Goal: Task Accomplishment & Management: Complete application form

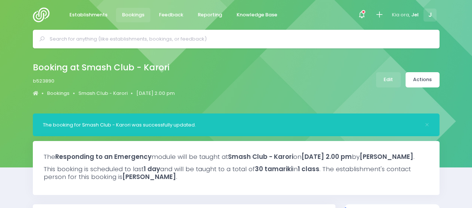
select select "5"
click at [381, 18] on icon at bounding box center [379, 14] width 9 height 9
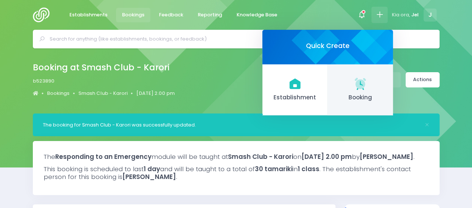
click at [364, 80] on icon at bounding box center [359, 83] width 11 height 11
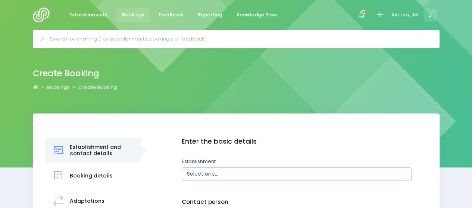
click at [206, 171] on div "Select one..." at bounding box center [294, 174] width 215 height 8
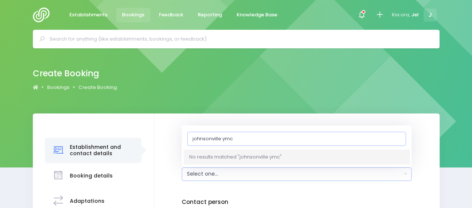
type input "johnsonville ymca"
drag, startPoint x: 222, startPoint y: 139, endPoint x: 175, endPoint y: 144, distance: 47.2
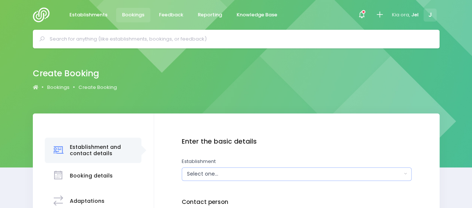
click at [210, 169] on button "Select one..." at bounding box center [297, 174] width 230 height 13
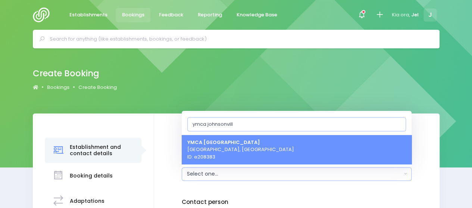
type input "ymca johnsonvill"
click at [226, 153] on span "YMCA [GEOGRAPHIC_DATA], [GEOGRAPHIC_DATA] ID: e208383" at bounding box center [240, 150] width 107 height 22
select select "208383"
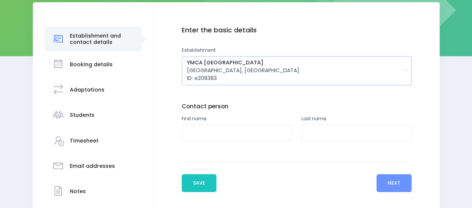
scroll to position [112, 0]
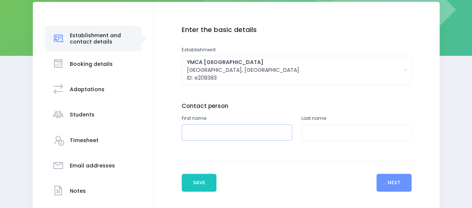
click at [232, 128] on input "text" at bounding box center [237, 133] width 110 height 17
type input "[PERSON_NAME]"
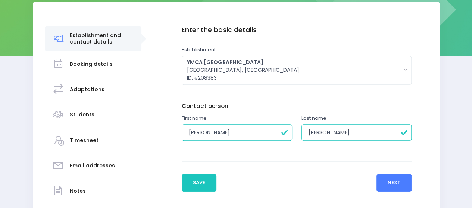
type input "[PERSON_NAME]"
click at [389, 182] on button "Next" at bounding box center [393, 183] width 35 height 18
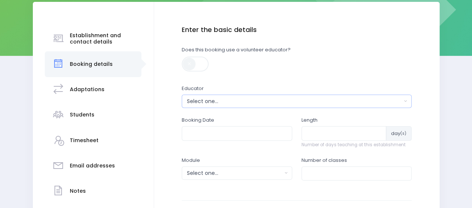
click at [226, 103] on div "Select one..." at bounding box center [294, 102] width 215 height 8
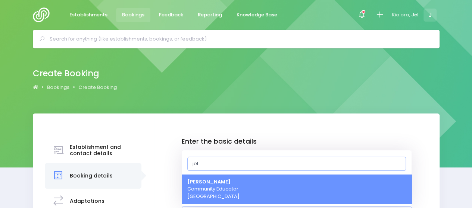
type input "jel"
click at [232, 191] on span "Jel [PERSON_NAME] Community Educator [GEOGRAPHIC_DATA]" at bounding box center [213, 190] width 52 height 22
select select "365055"
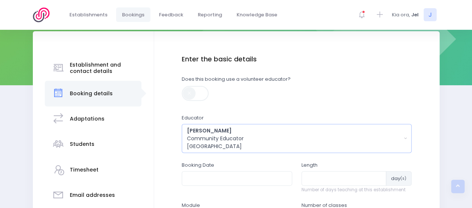
scroll to position [123, 0]
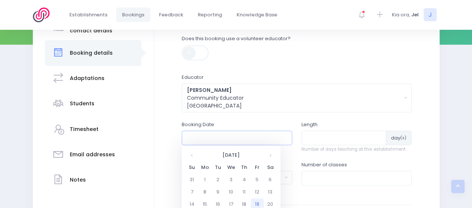
click at [227, 141] on input "text" at bounding box center [237, 138] width 110 height 14
click at [271, 155] on th at bounding box center [270, 155] width 13 height 12
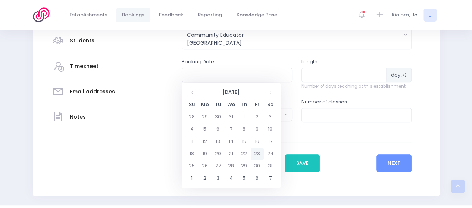
scroll to position [198, 0]
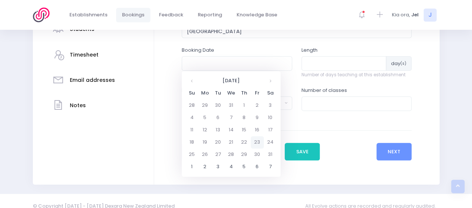
click at [258, 146] on td "23" at bounding box center [257, 142] width 13 height 12
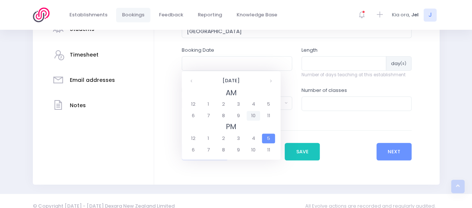
click at [252, 118] on span "10" at bounding box center [252, 116] width 13 height 10
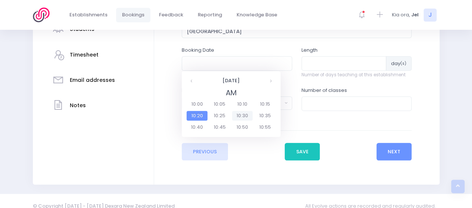
click at [248, 116] on span "10:30" at bounding box center [242, 116] width 21 height 10
type input "[DATE] 10:30 AM"
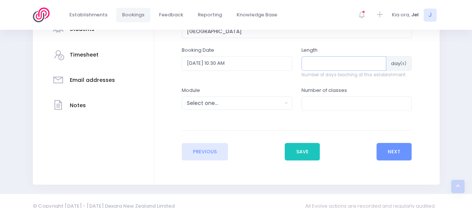
click at [317, 65] on input "number" at bounding box center [343, 63] width 85 height 14
type input "1"
click at [219, 103] on div "Select one..." at bounding box center [234, 104] width 95 height 8
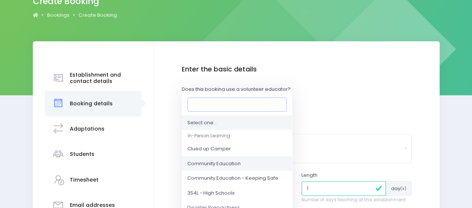
scroll to position [75, 0]
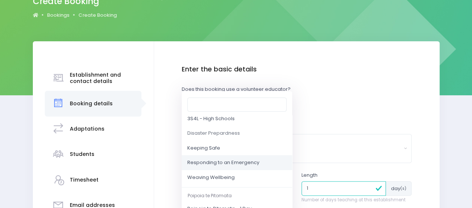
click at [228, 161] on span "Responding to an Emergency" at bounding box center [223, 163] width 72 height 7
select select "Responding to an Emergency"
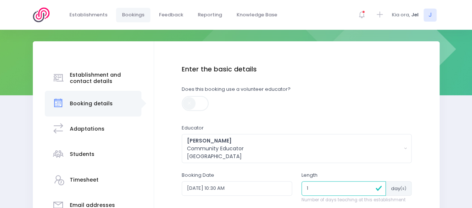
scroll to position [196, 0]
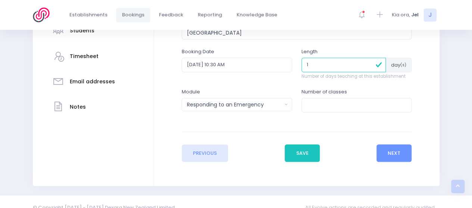
click at [329, 113] on div "Number of classes" at bounding box center [356, 104] width 120 height 32
click at [329, 110] on input "number" at bounding box center [356, 105] width 110 height 14
type input "1"
click at [380, 148] on button "Next" at bounding box center [393, 154] width 35 height 18
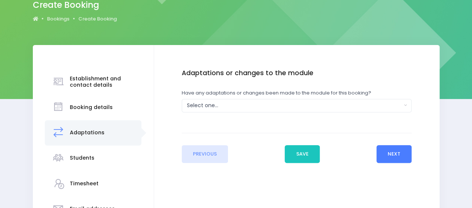
scroll to position [75, 0]
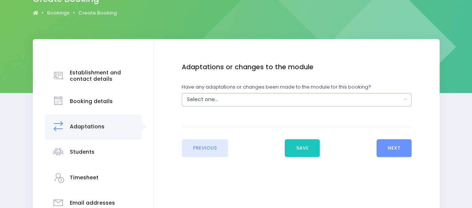
click at [226, 97] on div "Select one..." at bounding box center [294, 100] width 215 height 8
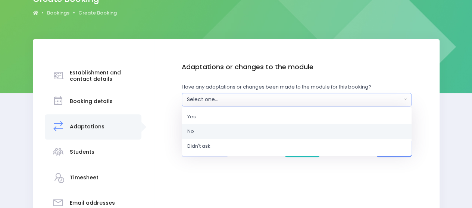
drag, startPoint x: 214, startPoint y: 100, endPoint x: 197, endPoint y: 129, distance: 34.6
click at [197, 129] on link "No" at bounding box center [297, 131] width 230 height 15
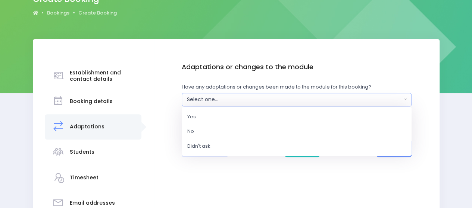
select select "No"
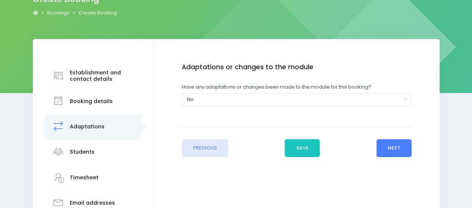
click at [388, 149] on button "Next" at bounding box center [393, 148] width 35 height 18
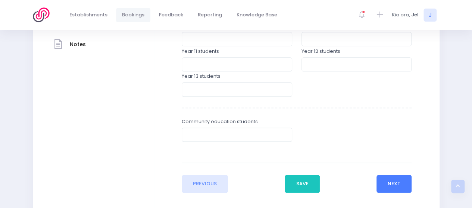
scroll to position [261, 0]
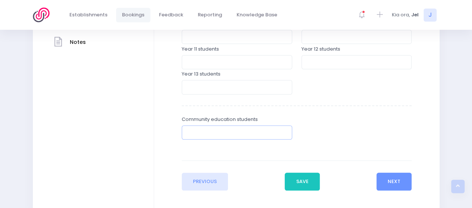
click at [208, 135] on input "number" at bounding box center [237, 133] width 110 height 14
type input "30"
click at [409, 186] on button "Next" at bounding box center [393, 182] width 35 height 18
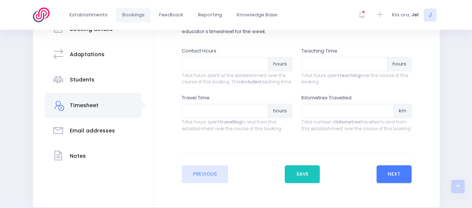
scroll to position [149, 0]
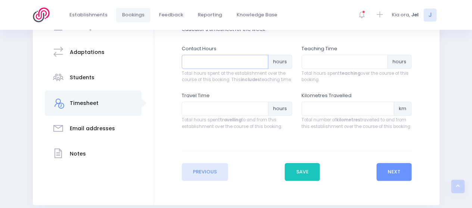
click at [217, 60] on input "number" at bounding box center [225, 62] width 86 height 14
type input "1.5"
click at [327, 63] on input "number" at bounding box center [344, 62] width 86 height 14
type input "1.25"
click at [203, 116] on input "number" at bounding box center [225, 109] width 86 height 14
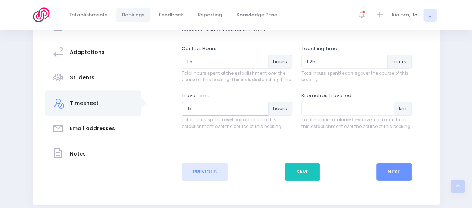
type input ".5"
click at [329, 116] on input "number" at bounding box center [347, 109] width 93 height 14
click at [232, 108] on input ".5" at bounding box center [225, 109] width 86 height 14
type input ".30"
click at [317, 116] on input "number" at bounding box center [347, 109] width 93 height 14
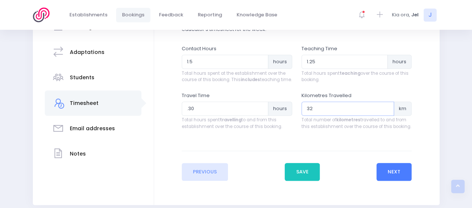
type input "32"
click at [394, 180] on button "Next" at bounding box center [393, 172] width 35 height 18
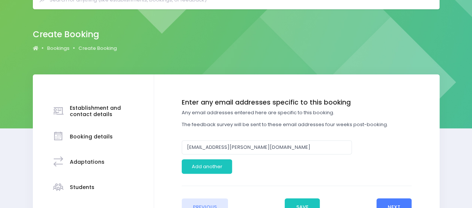
scroll to position [75, 0]
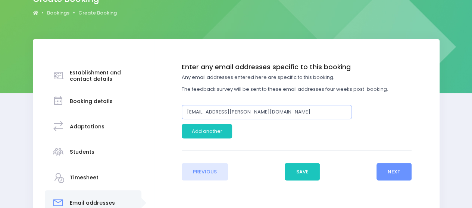
drag, startPoint x: 262, startPoint y: 108, endPoint x: 108, endPoint y: 110, distance: 154.0
click at [106, 110] on div "Establishment and contact details Booking details Adaptations" at bounding box center [236, 152] width 406 height 227
paste input "YMCA Johnsonville ASC & HP <[EMAIL_ADDRESS][DOMAIN_NAME]>"
drag, startPoint x: 259, startPoint y: 113, endPoint x: 130, endPoint y: 112, distance: 129.0
click at [130, 112] on div "Establishment and contact details Booking details Adaptations" at bounding box center [236, 152] width 406 height 227
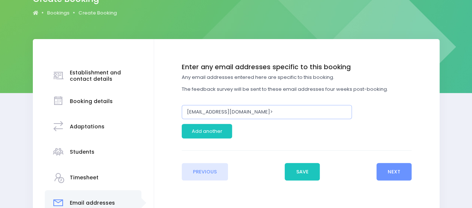
click at [261, 111] on input "[EMAIL_ADDRESS][DOMAIN_NAME]>" at bounding box center [267, 112] width 170 height 14
type input "[EMAIL_ADDRESS][DOMAIN_NAME]"
click at [399, 173] on button "Next" at bounding box center [393, 172] width 35 height 18
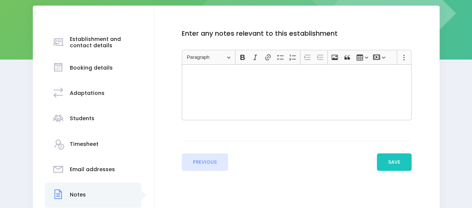
scroll to position [165, 0]
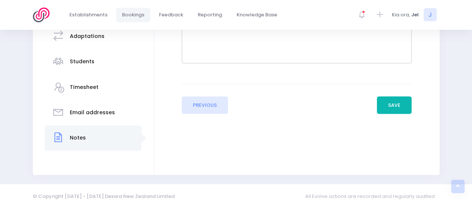
click at [394, 98] on button "Save" at bounding box center [394, 106] width 35 height 18
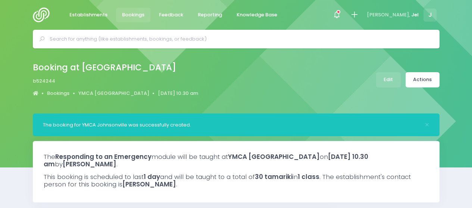
select select "5"
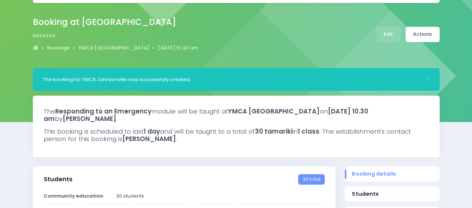
scroll to position [112, 0]
